Goal: Information Seeking & Learning: Check status

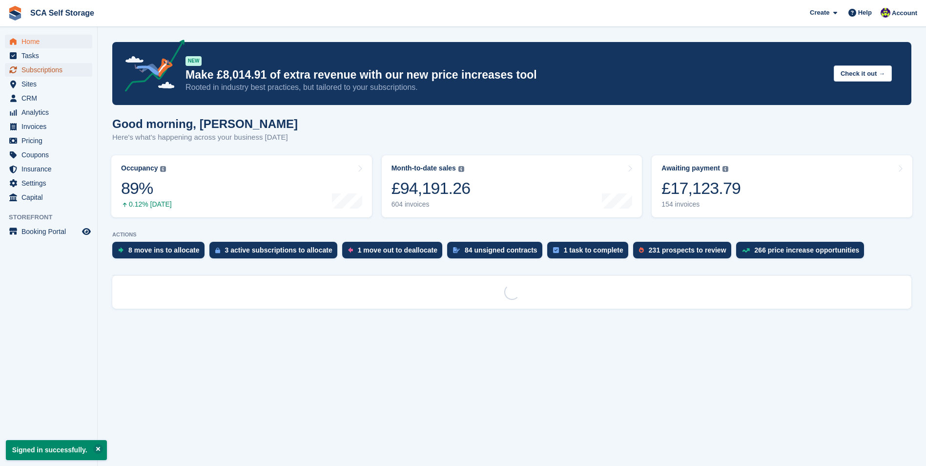
click at [50, 71] on span "Subscriptions" at bounding box center [50, 70] width 59 height 14
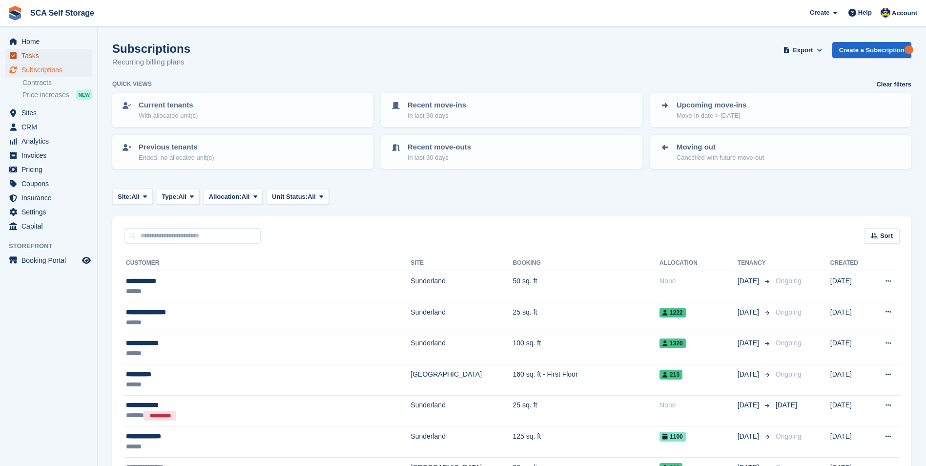
click at [51, 52] on span "Tasks" at bounding box center [50, 56] width 59 height 14
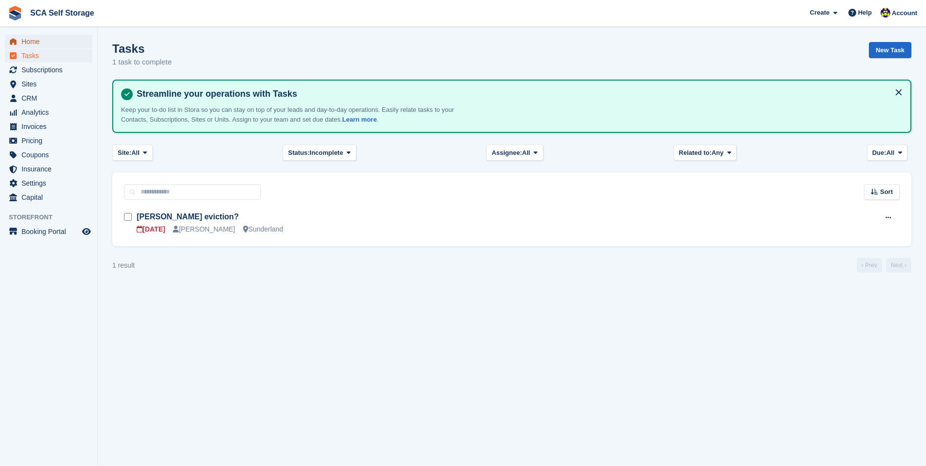
click at [51, 41] on span "Home" at bounding box center [50, 42] width 59 height 14
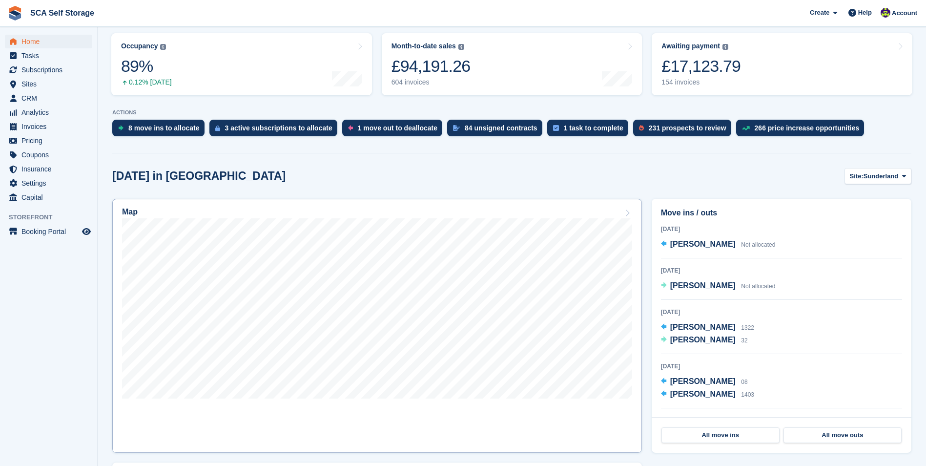
scroll to position [146, 0]
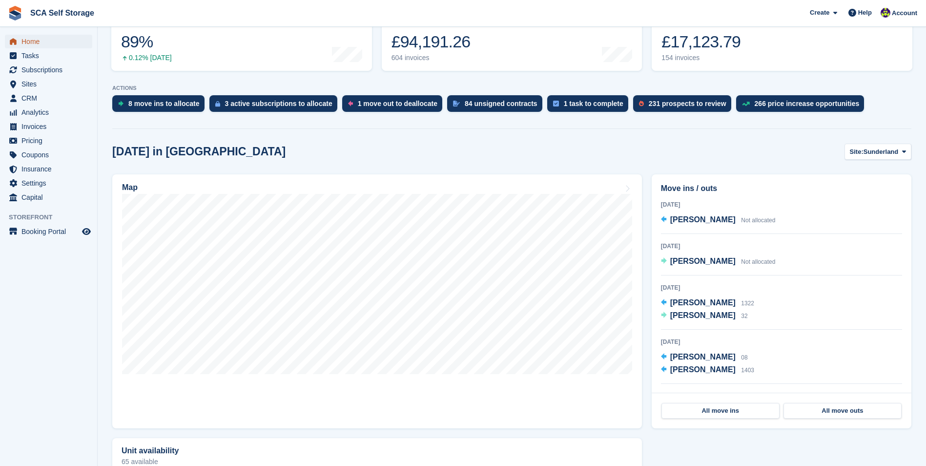
click at [64, 41] on span "Home" at bounding box center [50, 42] width 59 height 14
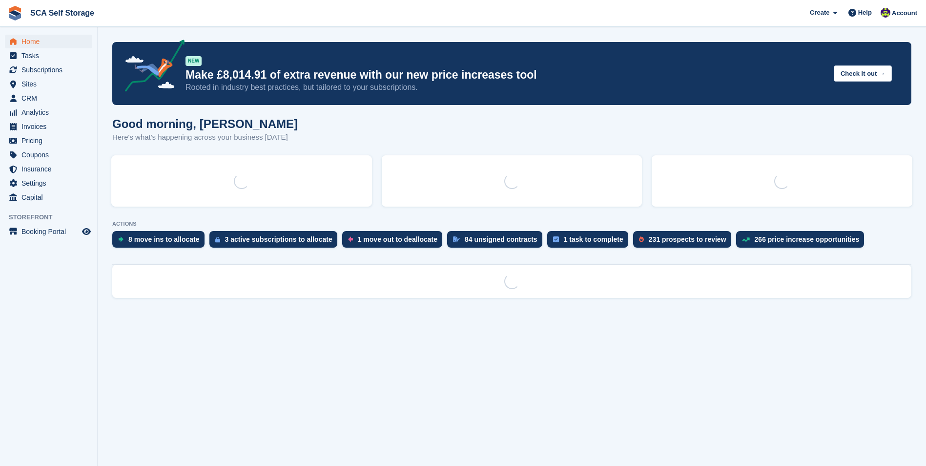
scroll to position [0, 0]
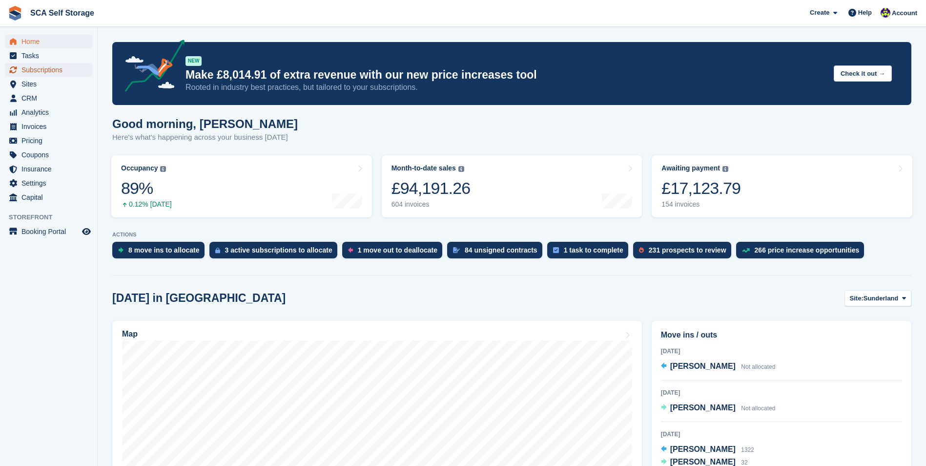
click at [64, 68] on span "Subscriptions" at bounding box center [50, 70] width 59 height 14
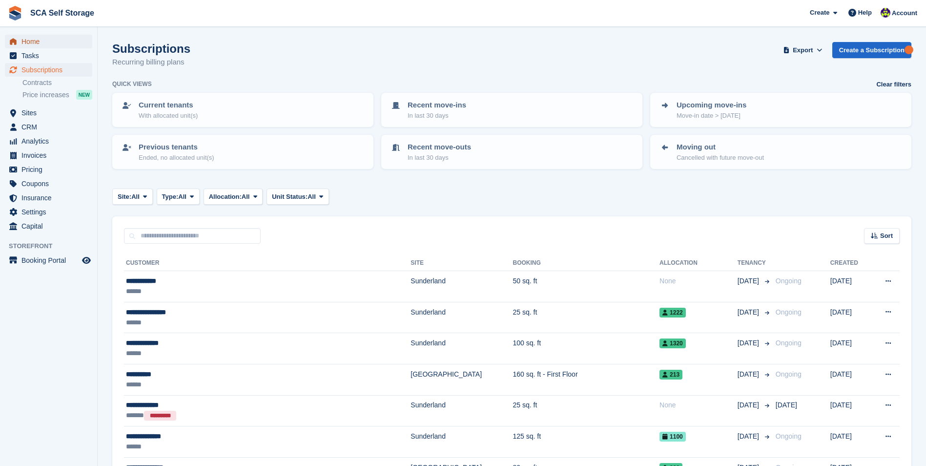
click at [61, 42] on span "Home" at bounding box center [50, 42] width 59 height 14
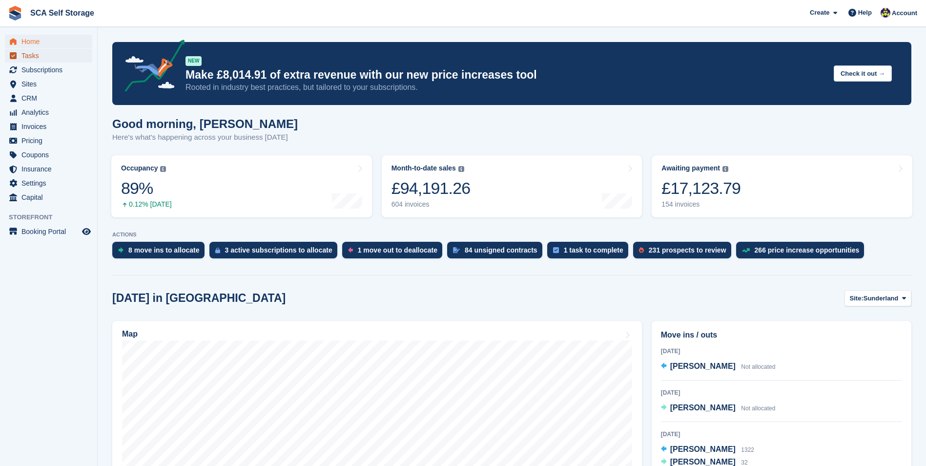
click at [64, 57] on span "Tasks" at bounding box center [50, 56] width 59 height 14
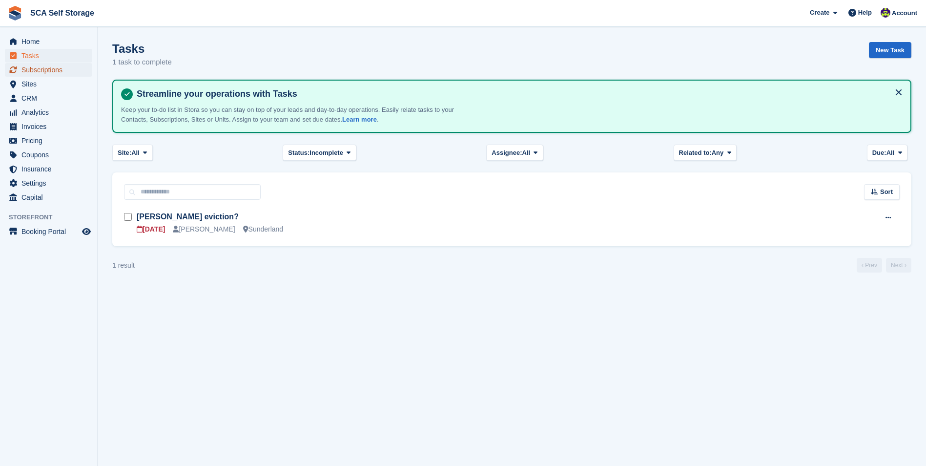
click at [73, 73] on span "Subscriptions" at bounding box center [50, 70] width 59 height 14
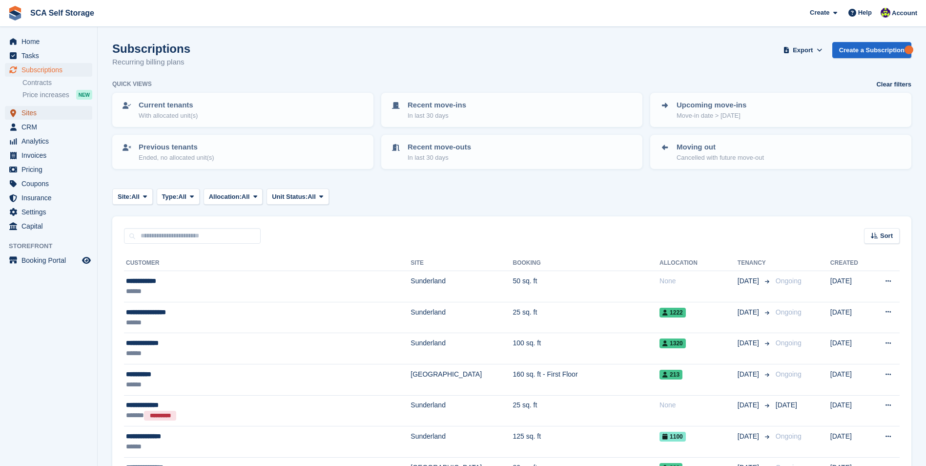
click at [40, 113] on span "Sites" at bounding box center [50, 113] width 59 height 14
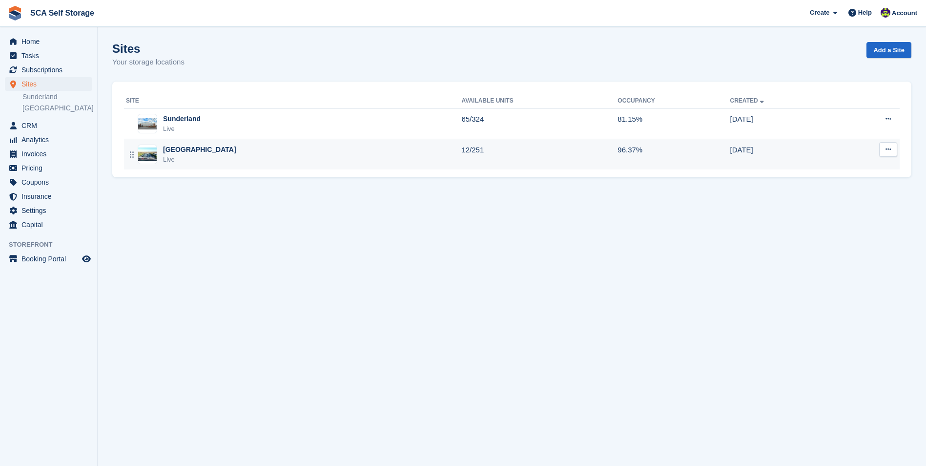
click at [231, 161] on div "Sheffield Live" at bounding box center [293, 154] width 335 height 20
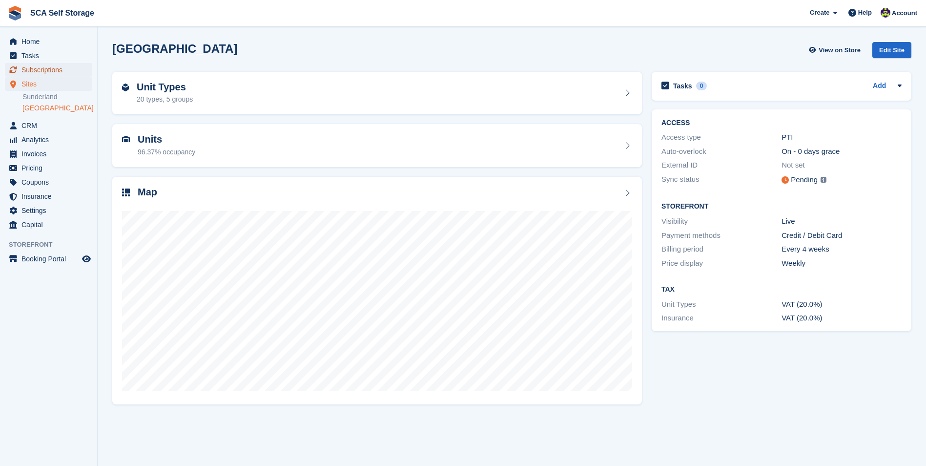
click at [47, 70] on span "Subscriptions" at bounding box center [50, 70] width 59 height 14
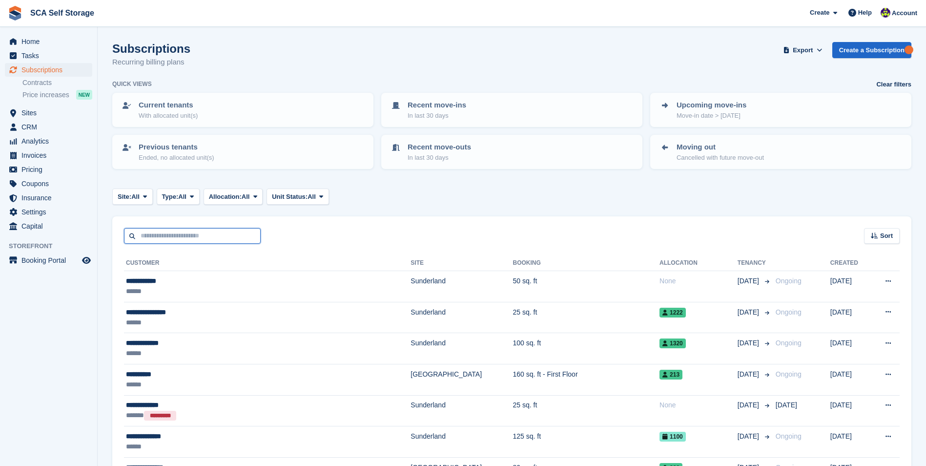
click at [214, 232] on input "text" at bounding box center [192, 236] width 137 height 16
type input "****"
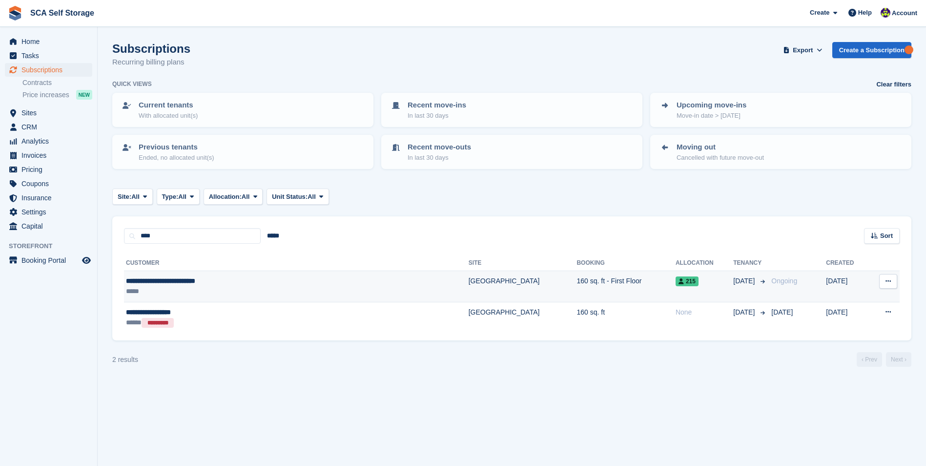
click at [283, 288] on div "*****" at bounding box center [238, 291] width 225 height 10
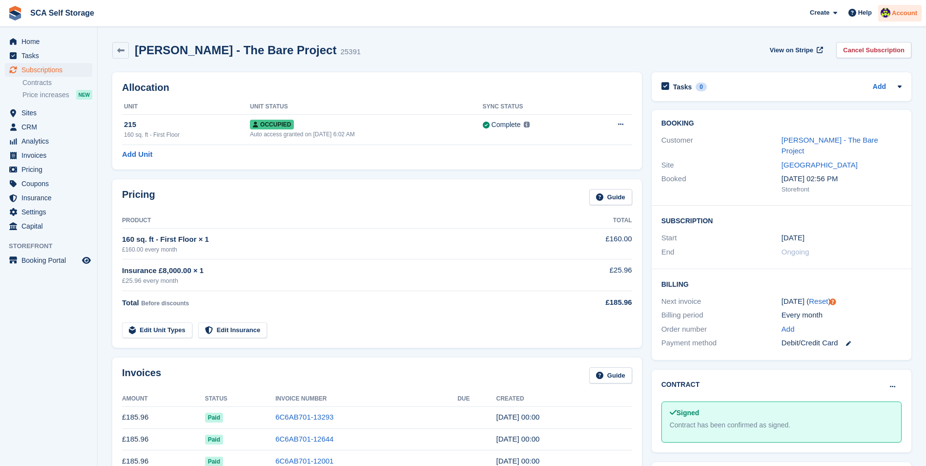
click at [920, 19] on div "Account" at bounding box center [899, 13] width 43 height 17
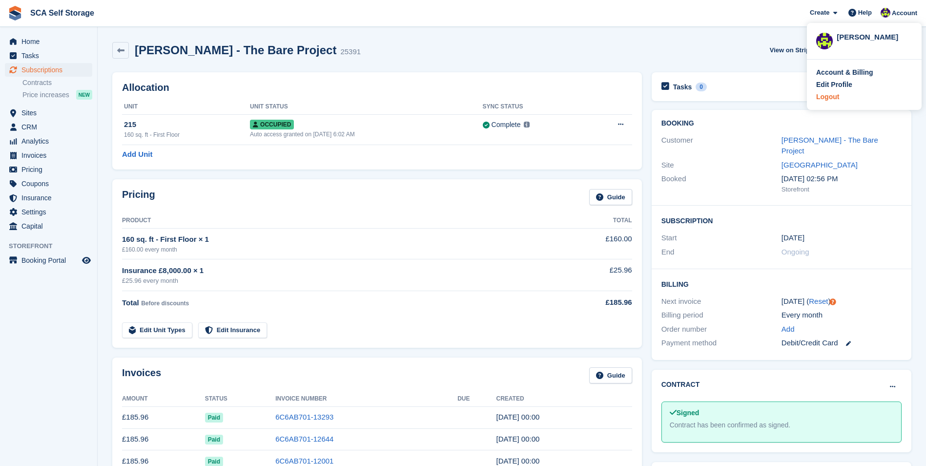
click at [832, 92] on div "Logout" at bounding box center [827, 97] width 23 height 10
